Goal: Check status

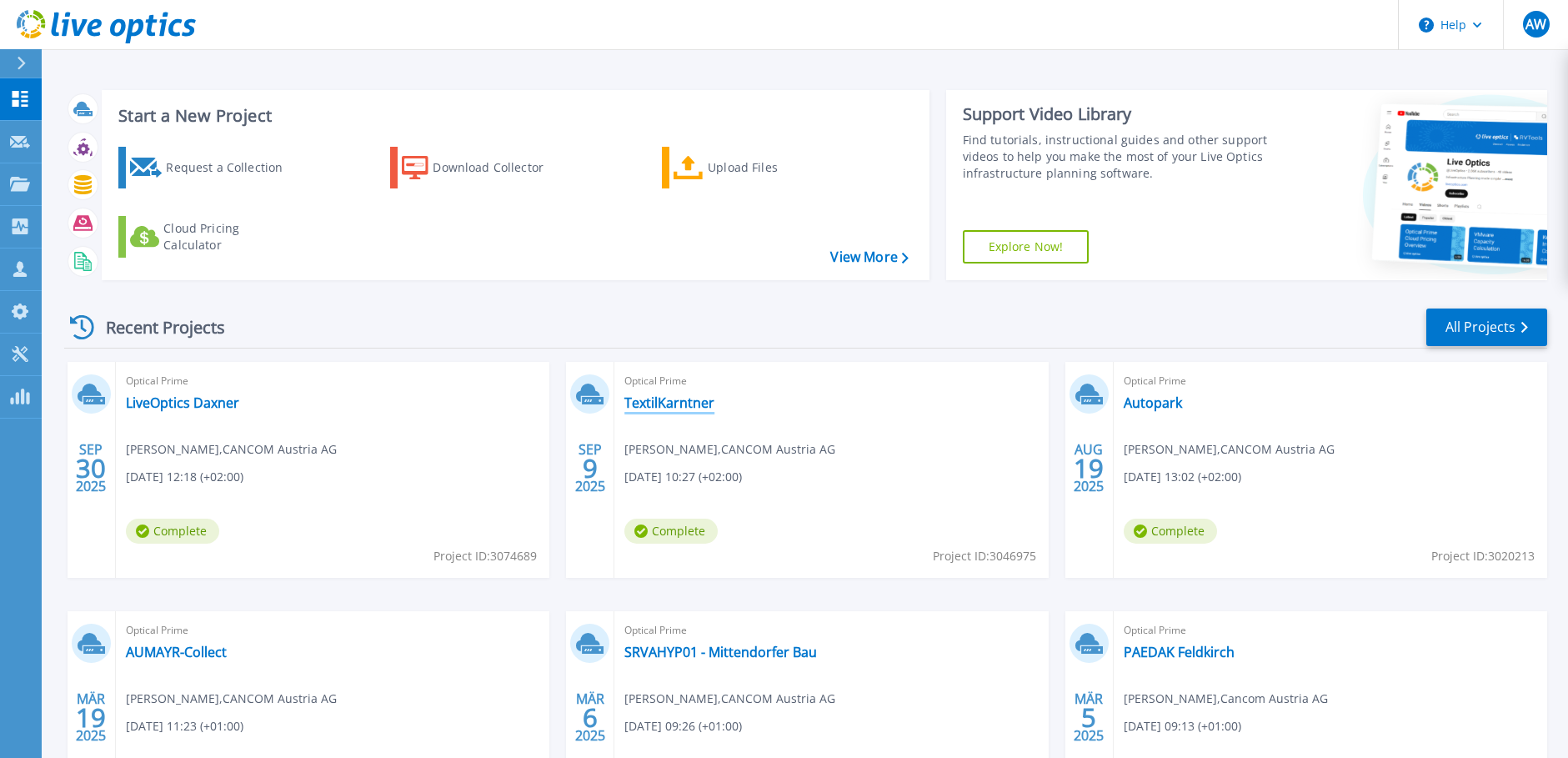
click at [671, 407] on link "TextilKarntner" at bounding box center [669, 403] width 90 height 17
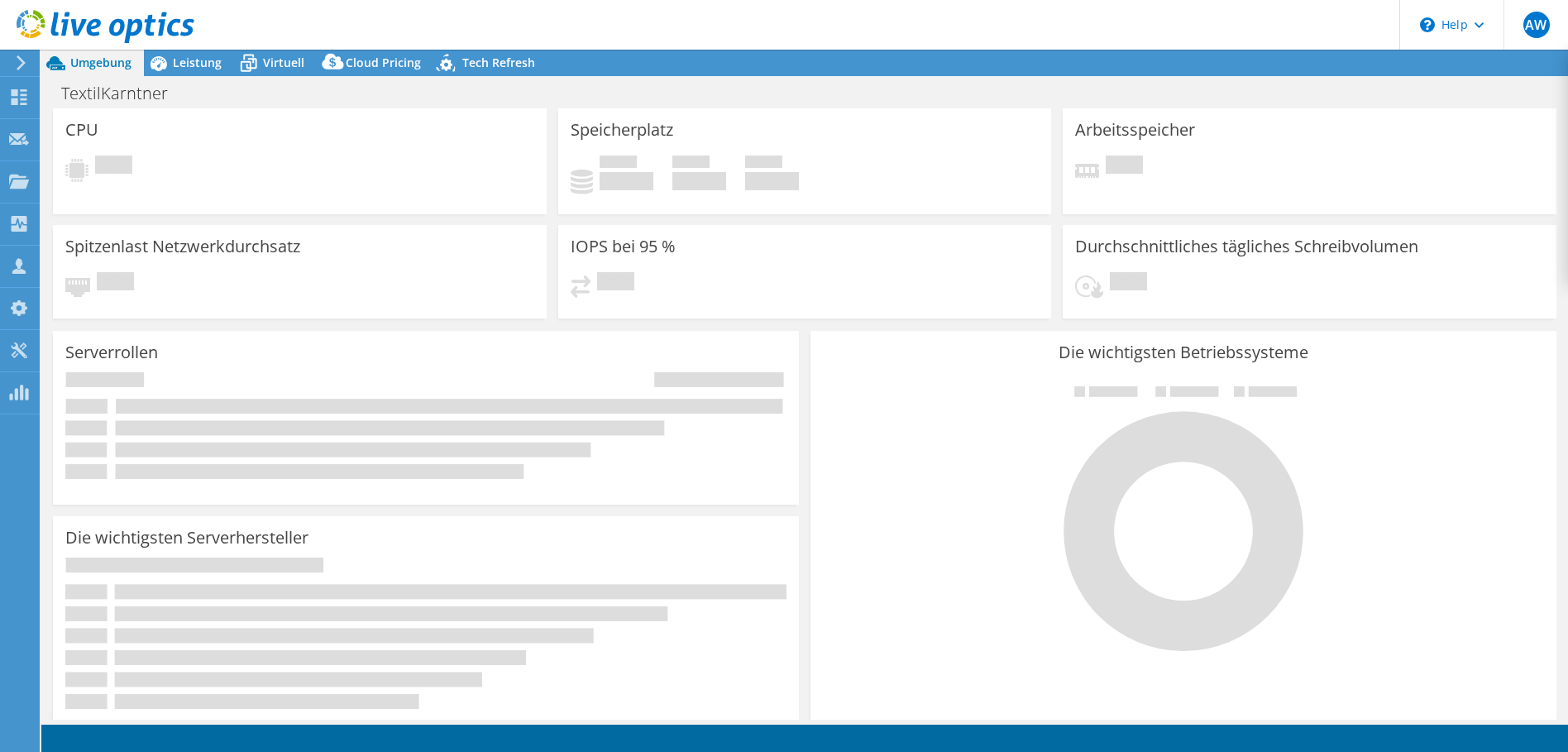
select select "EUFrankfurt"
select select "EUR"
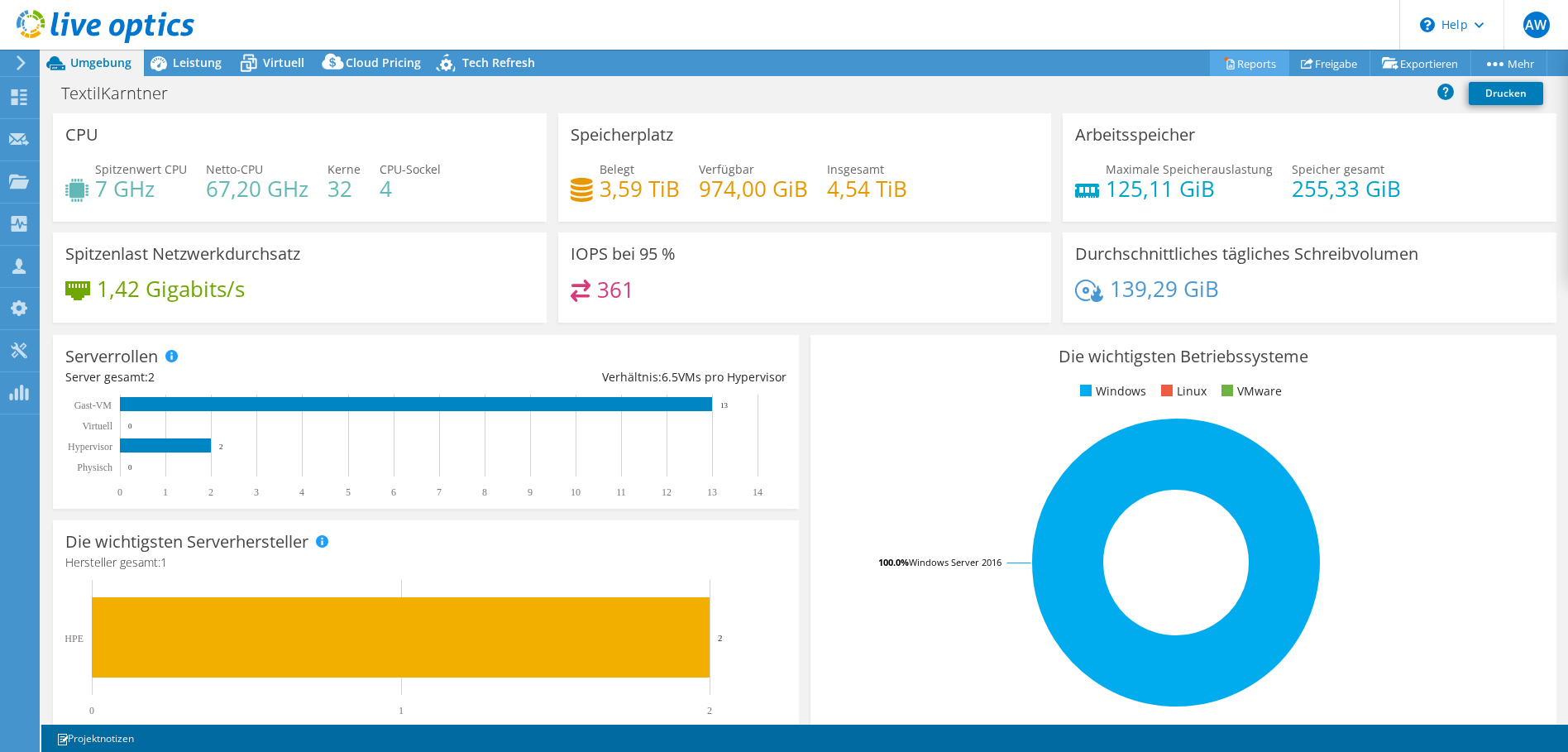
click at [1226, 63] on link "Reports" at bounding box center [1249, 63] width 79 height 25
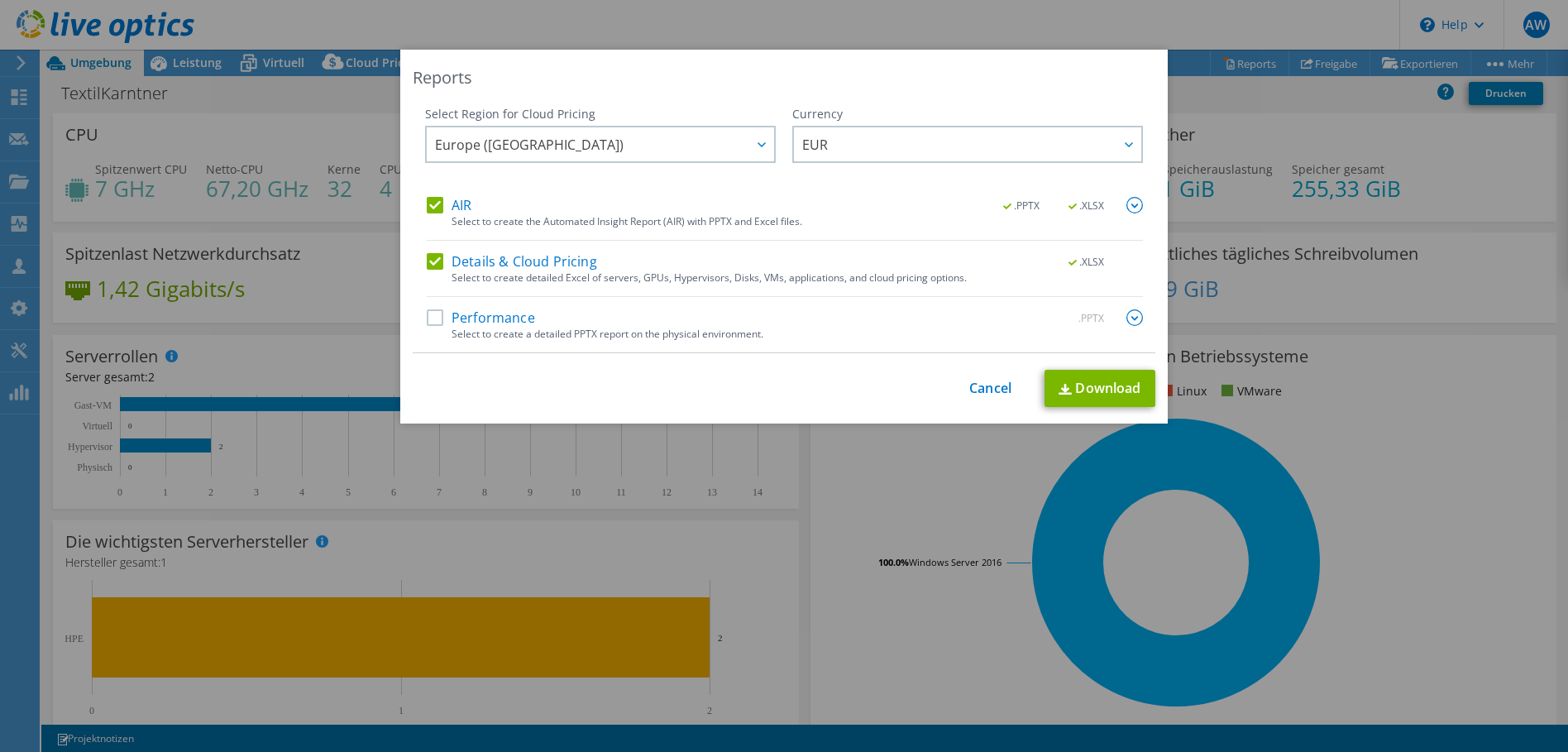
click at [990, 397] on div "This process may take a while, please wait... Cancel Download" at bounding box center [784, 388] width 743 height 37
click at [992, 390] on link "Cancel" at bounding box center [990, 388] width 42 height 16
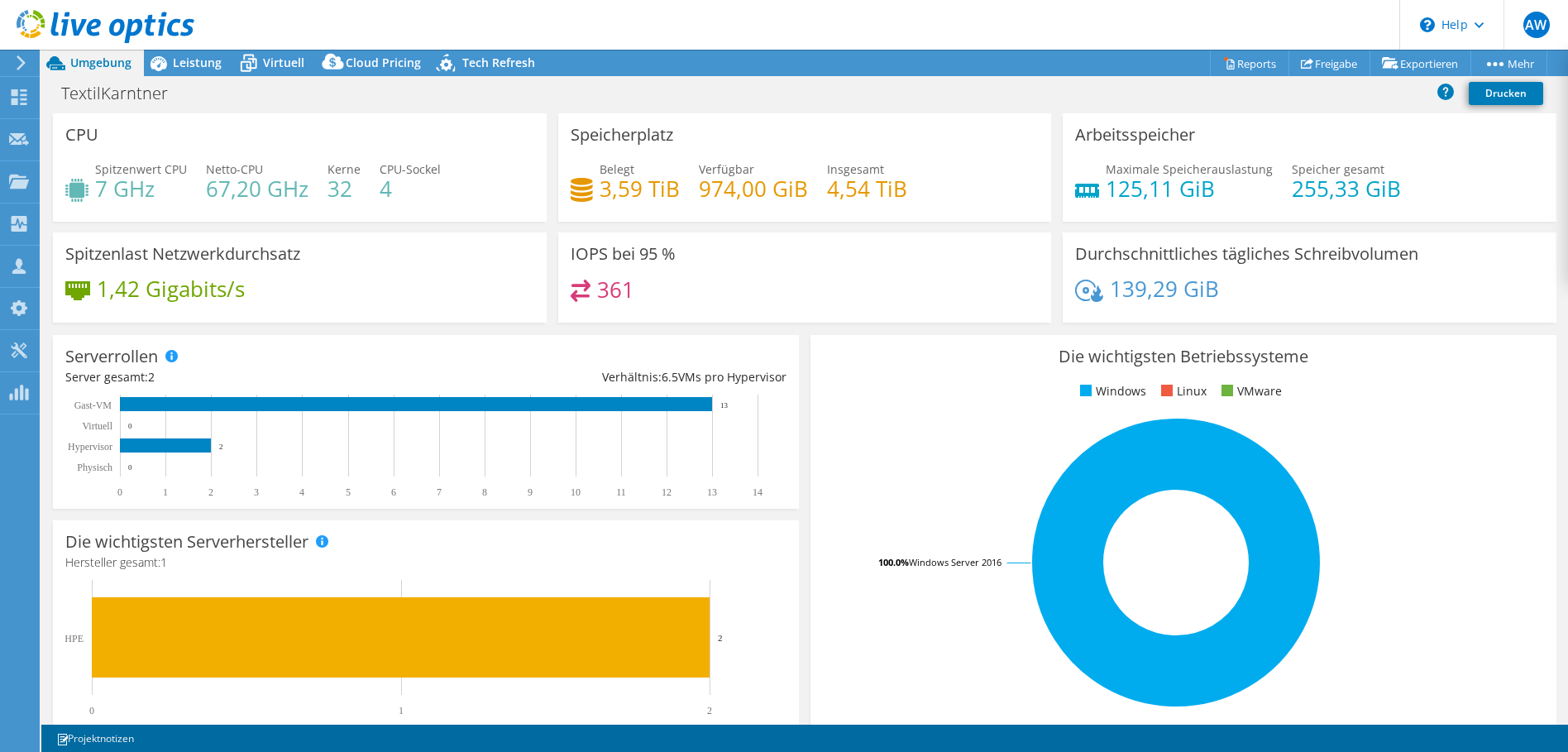
click at [1453, 378] on div "Die wichtigsten Betriebssysteme Windows Linux VMware 100.0% Windows Server 2016" at bounding box center [1183, 532] width 746 height 396
